Goal: Book appointment/travel/reservation

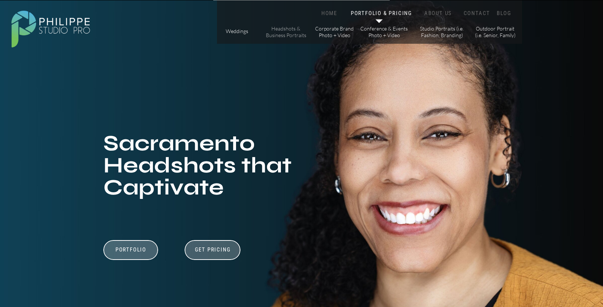
click at [278, 30] on p "Headshots & Business Portraits" at bounding box center [286, 31] width 42 height 13
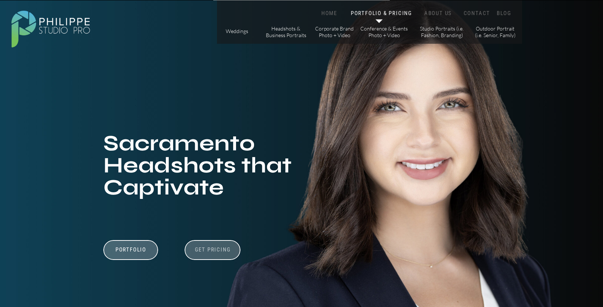
click at [214, 248] on h3 "Get Pricing" at bounding box center [212, 250] width 41 height 9
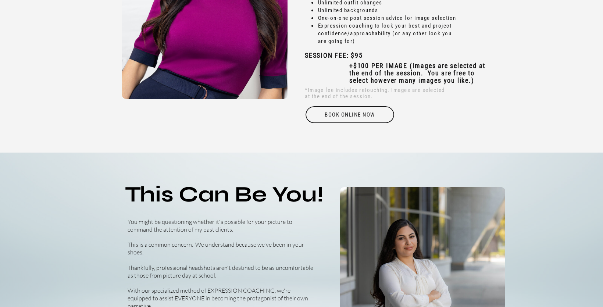
scroll to position [2405, 0]
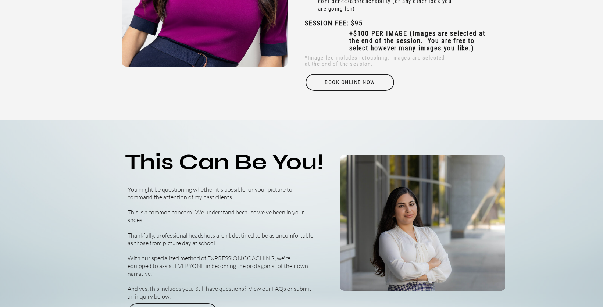
drag, startPoint x: 354, startPoint y: 79, endPoint x: 359, endPoint y: 23, distance: 56.4
click at [354, 79] on div "Book online Now" at bounding box center [350, 82] width 90 height 17
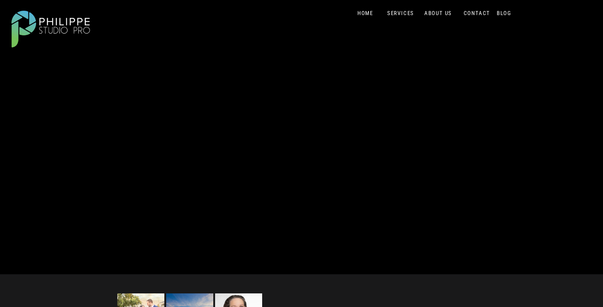
scroll to position [404, 0]
